Goal: Task Accomplishment & Management: Manage account settings

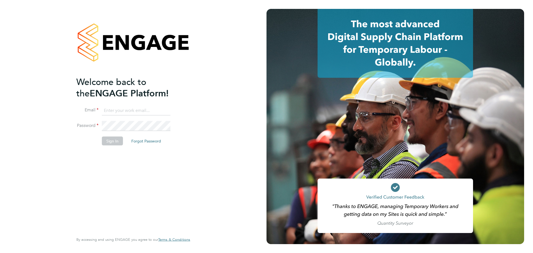
type input "[EMAIL_ADDRESS][PERSON_NAME][DOMAIN_NAME]"
click at [117, 141] on button "Sign In" at bounding box center [112, 140] width 21 height 9
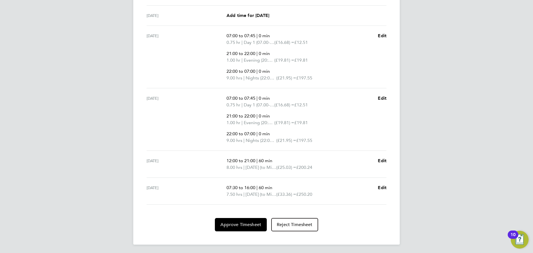
scroll to position [288, 0]
click at [236, 226] on span "Approve Timesheet" at bounding box center [240, 224] width 41 height 6
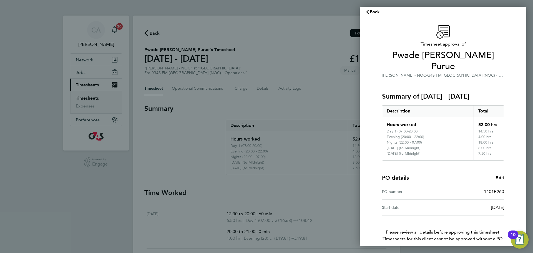
scroll to position [31, 0]
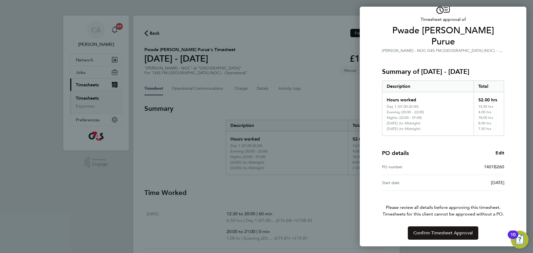
click at [430, 231] on span "Confirm Timesheet Approval" at bounding box center [442, 233] width 59 height 6
